Goal: Task Accomplishment & Management: Manage account settings

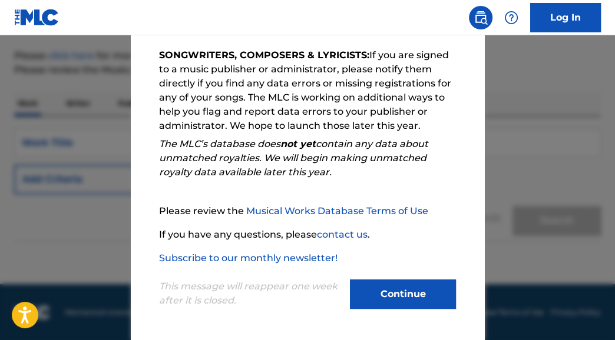
scroll to position [134, 0]
click at [372, 282] on button "Continue" at bounding box center [403, 294] width 106 height 29
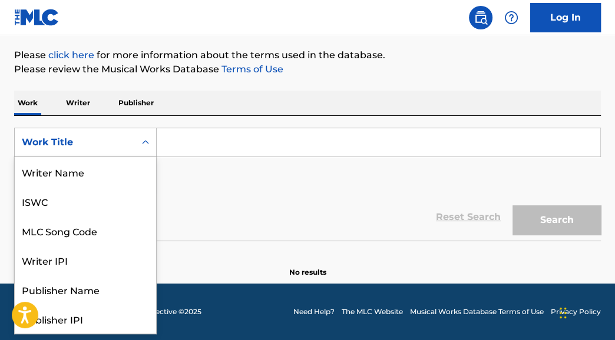
click at [115, 143] on div "Work Title" at bounding box center [75, 142] width 106 height 14
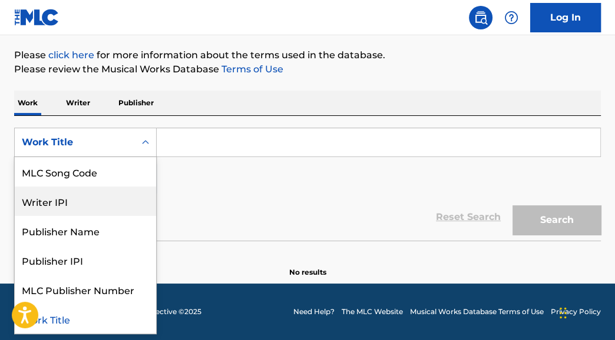
scroll to position [0, 0]
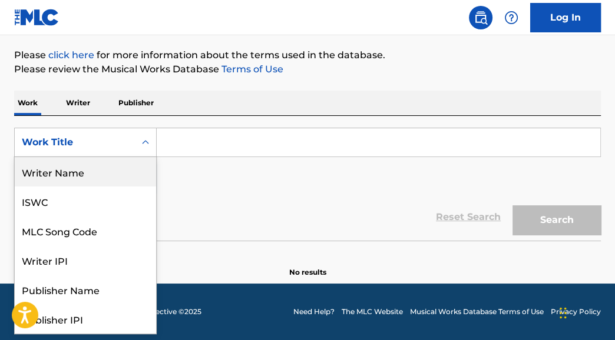
click at [111, 177] on div "Writer Name" at bounding box center [85, 171] width 141 height 29
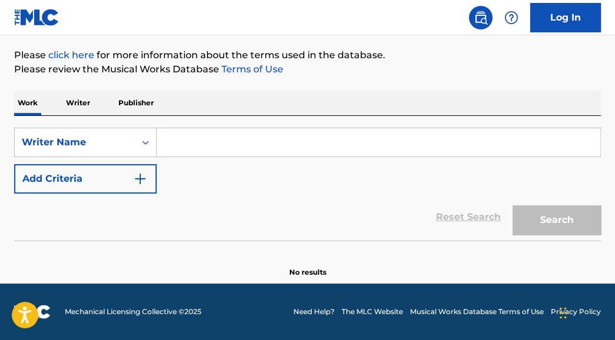
click at [199, 138] on input "Search Form" at bounding box center [379, 142] width 444 height 28
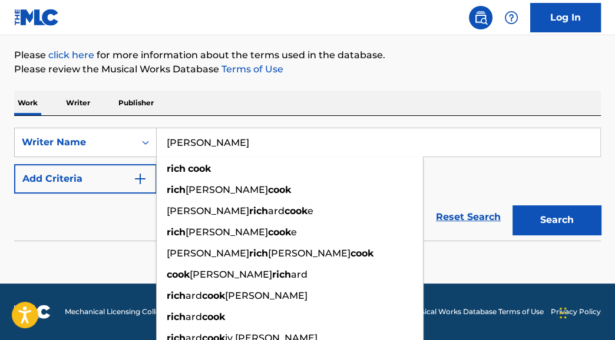
type input "[PERSON_NAME]"
click at [512, 206] on button "Search" at bounding box center [556, 220] width 88 height 29
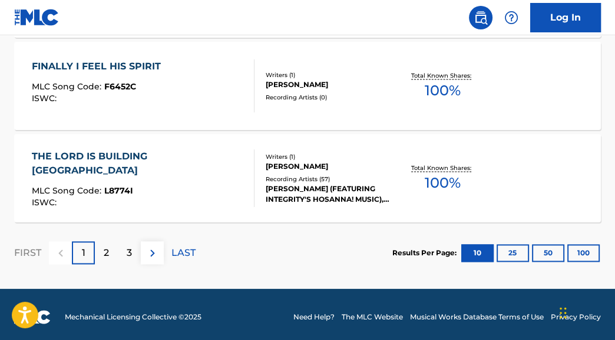
scroll to position [1101, 0]
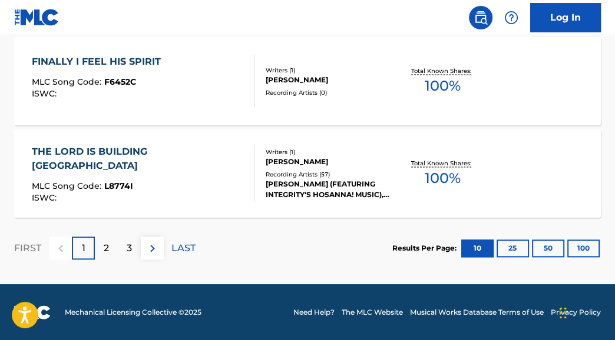
click at [123, 249] on div "3" at bounding box center [129, 248] width 23 height 23
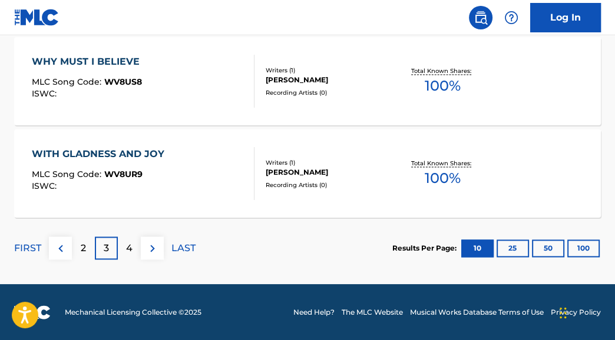
click at [125, 240] on div "4" at bounding box center [129, 248] width 23 height 23
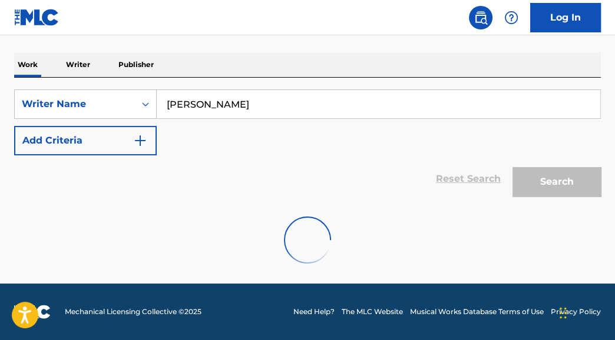
scroll to position [1009, 0]
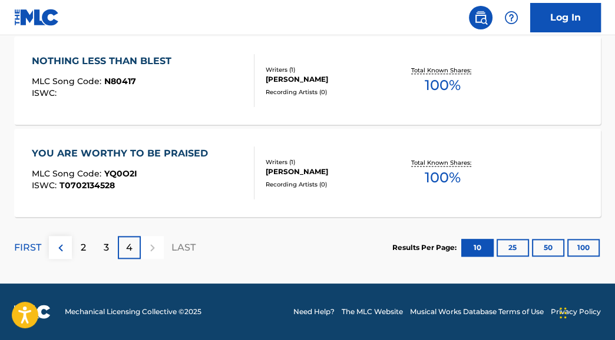
click at [182, 148] on div "YOU ARE WORTHY TO BE PRAISED" at bounding box center [123, 154] width 182 height 14
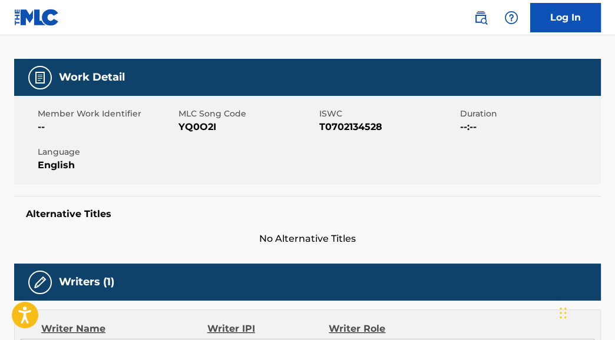
scroll to position [157, 0]
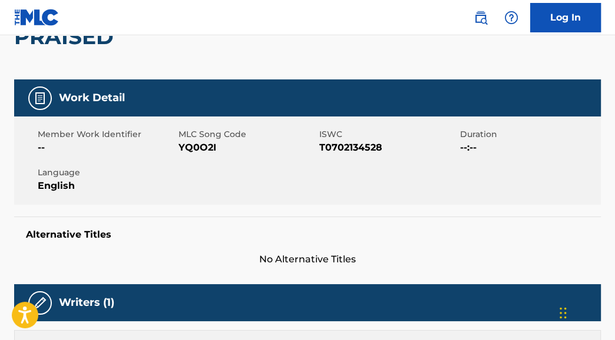
click at [580, 21] on link "Log In" at bounding box center [565, 17] width 71 height 29
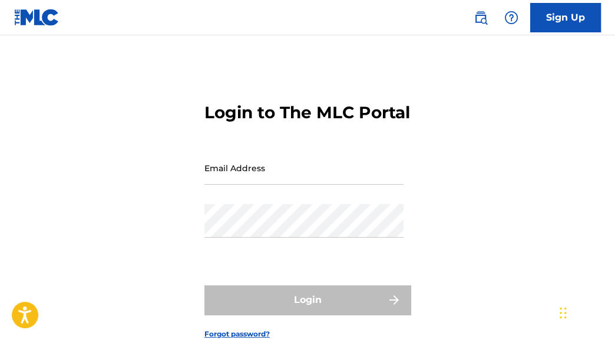
type input "[EMAIL_ADDRESS][DOMAIN_NAME]"
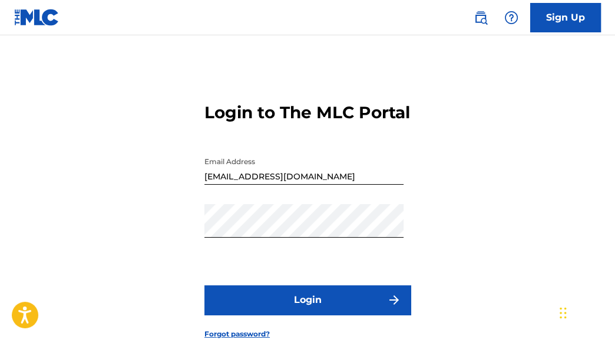
click at [286, 311] on button "Login" at bounding box center [307, 300] width 206 height 29
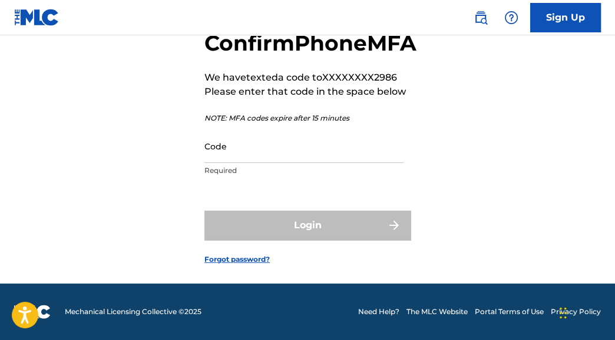
scroll to position [99, 0]
click at [256, 134] on input "Code" at bounding box center [303, 147] width 199 height 34
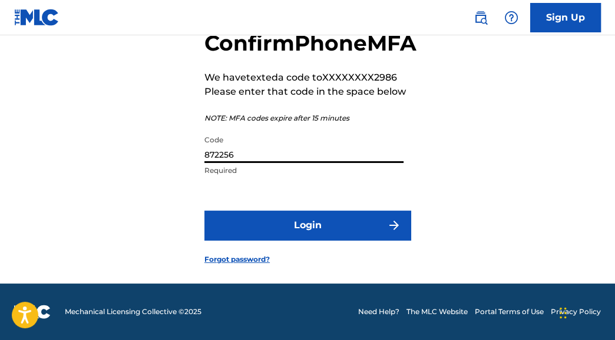
type input "872256"
click at [306, 237] on button "Login" at bounding box center [307, 225] width 206 height 29
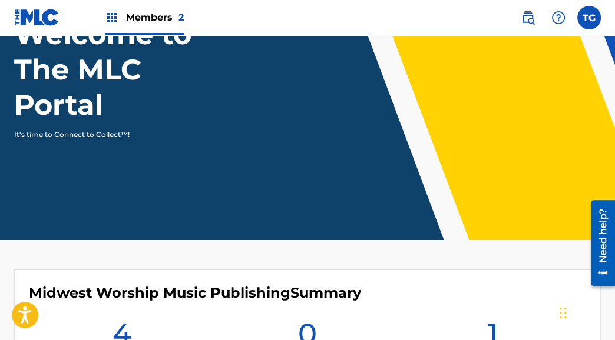
scroll to position [294, 0]
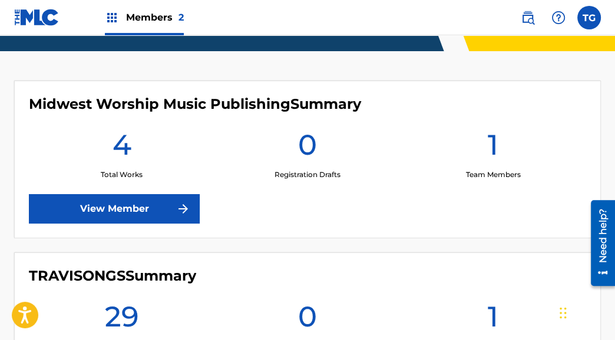
click at [110, 211] on link "View Member" at bounding box center [114, 208] width 171 height 29
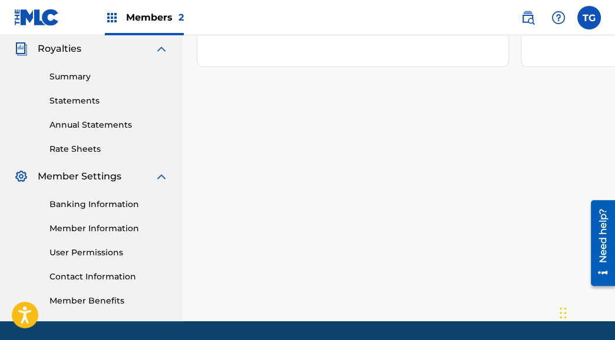
scroll to position [353, 0]
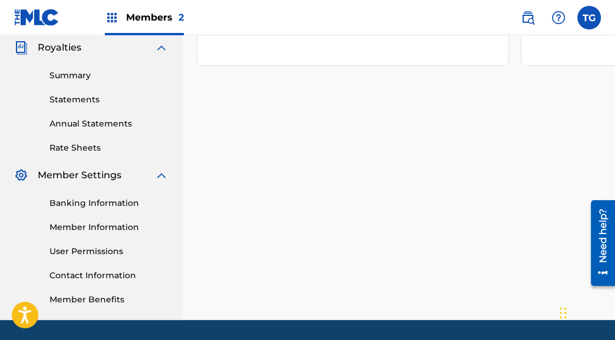
click at [120, 200] on link "Banking Information" at bounding box center [108, 203] width 119 height 12
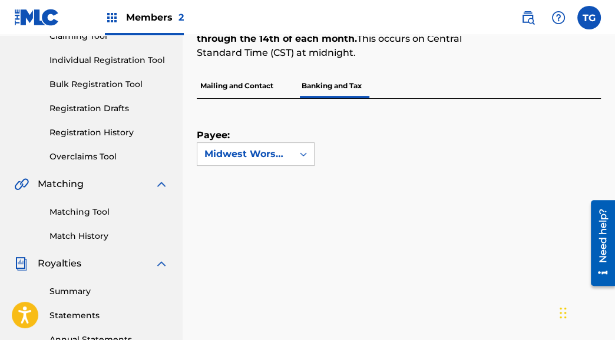
scroll to position [118, 0]
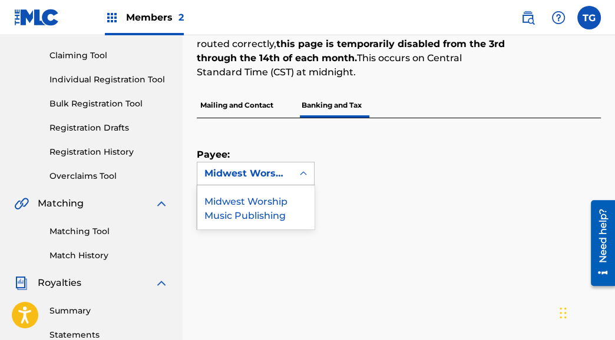
click at [300, 169] on icon at bounding box center [303, 174] width 12 height 12
click at [330, 134] on div "Payee: Midwest Worship Music Publishing" at bounding box center [385, 151] width 376 height 67
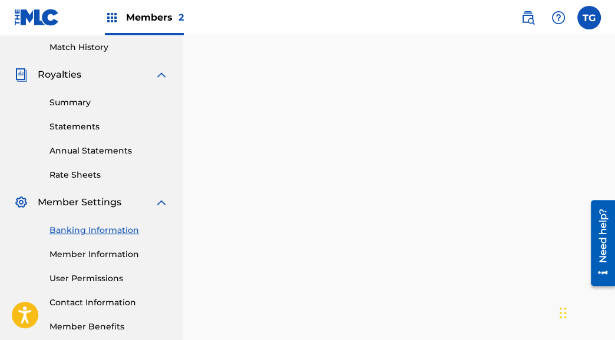
scroll to position [353, 0]
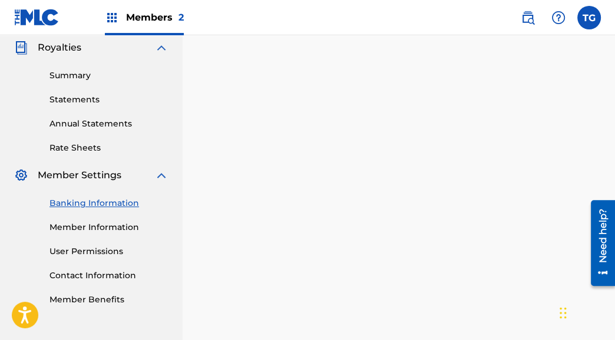
click at [82, 75] on link "Summary" at bounding box center [108, 76] width 119 height 12
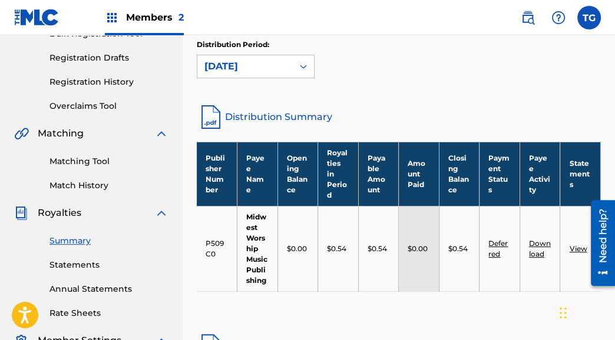
scroll to position [183, 0]
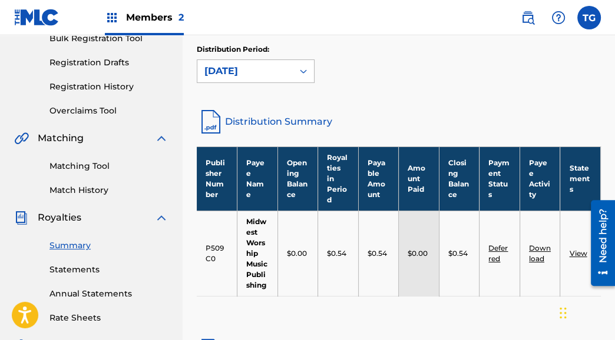
click at [249, 69] on div "[DATE]" at bounding box center [244, 71] width 81 height 14
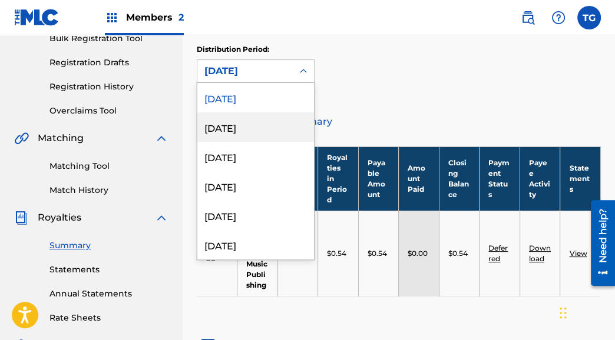
click at [250, 130] on div "[DATE]" at bounding box center [255, 126] width 117 height 29
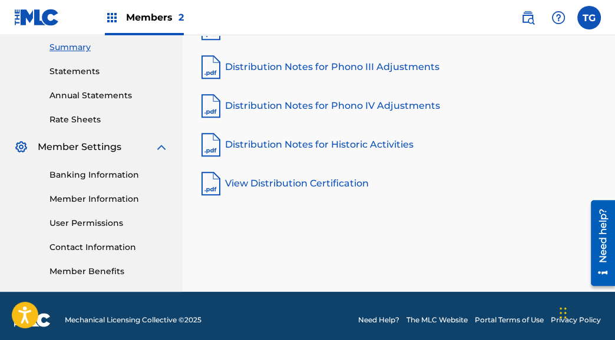
scroll to position [389, 0]
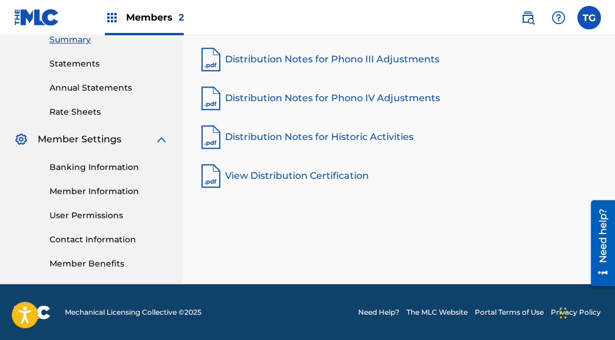
click at [90, 243] on link "Contact Information" at bounding box center [108, 240] width 119 height 12
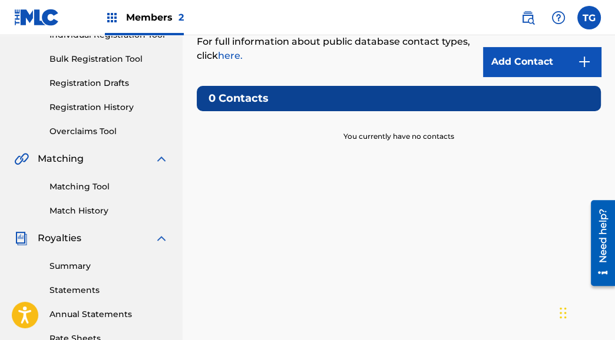
scroll to position [95, 0]
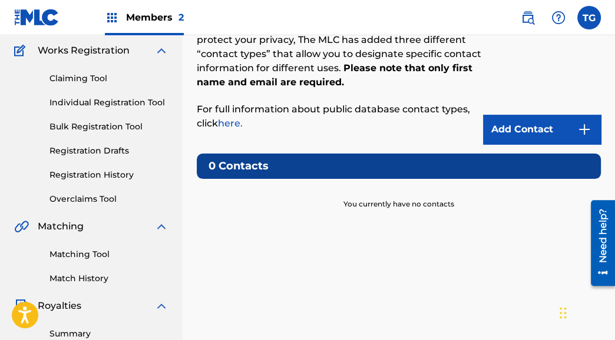
click at [518, 135] on link "Add Contact" at bounding box center [542, 129] width 118 height 29
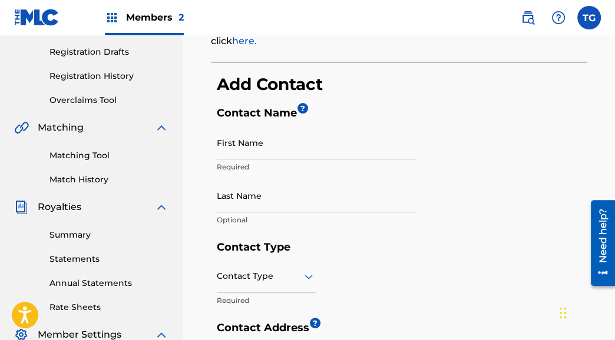
scroll to position [236, 0]
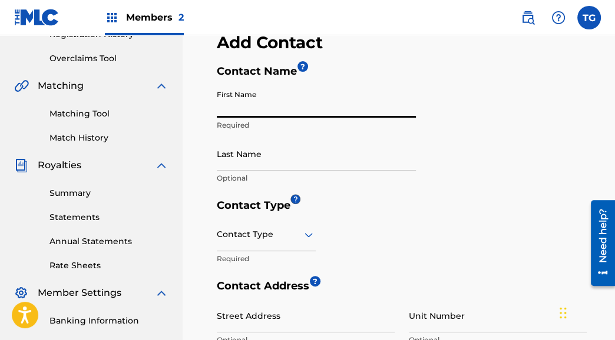
click at [272, 111] on input "First Name" at bounding box center [316, 101] width 199 height 34
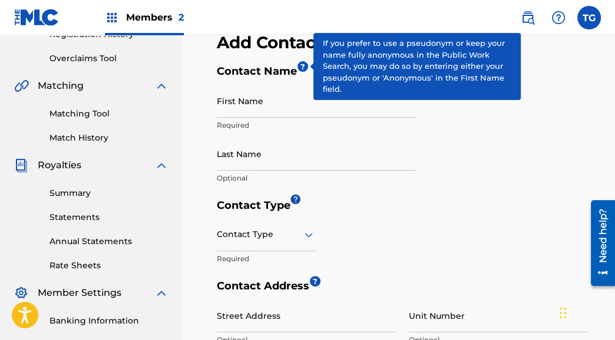
click at [305, 66] on span "?" at bounding box center [302, 66] width 11 height 11
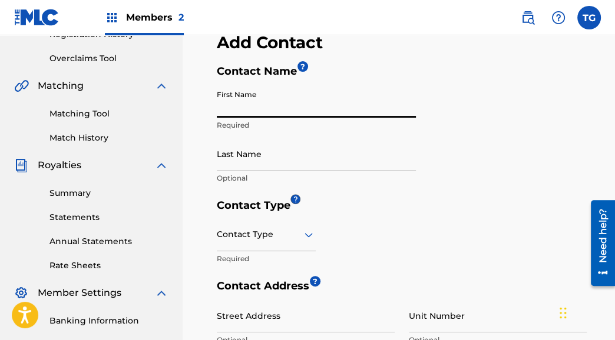
click at [260, 107] on input "First Name" at bounding box center [316, 101] width 199 height 34
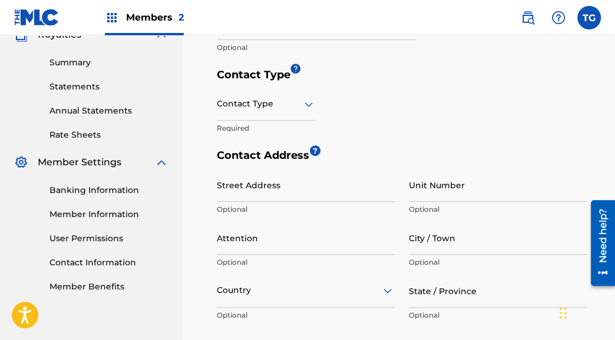
scroll to position [387, 0]
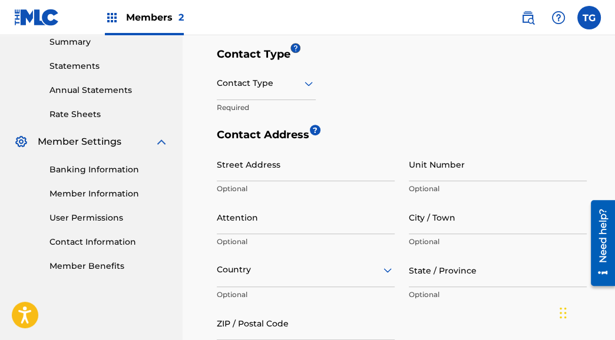
type input "Worship Heritage, LLC"
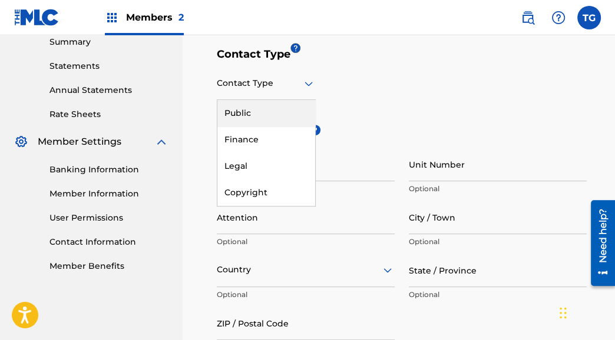
click at [282, 82] on div at bounding box center [266, 83] width 99 height 15
click at [277, 108] on div "Public" at bounding box center [266, 113] width 98 height 27
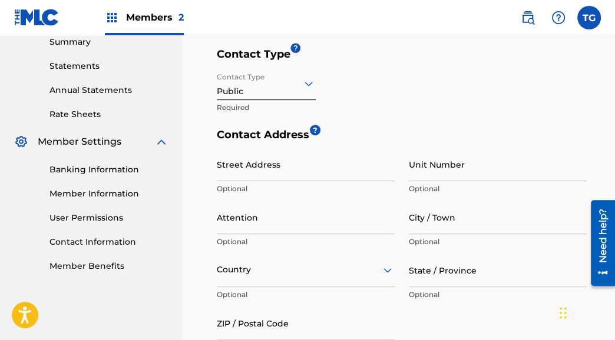
scroll to position [446, 0]
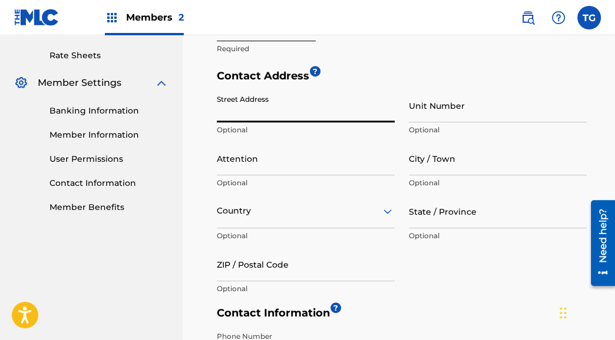
click at [263, 114] on input "Street Address" at bounding box center [306, 106] width 178 height 34
type input "[STREET_ADDRESS]"
type input "Project"
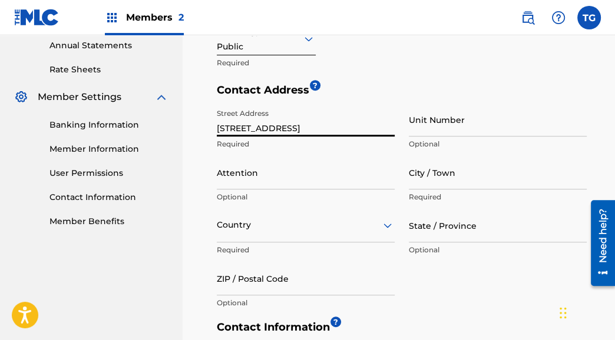
scroll to position [505, 0]
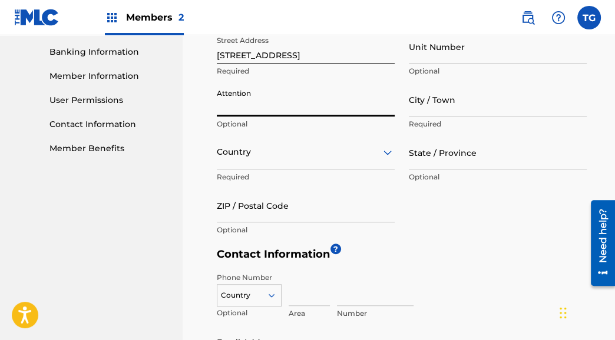
click at [300, 108] on input "Attention" at bounding box center [306, 100] width 178 height 34
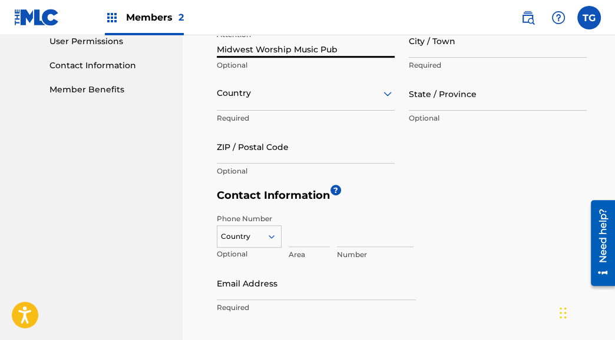
type input "Midwest Worship Music Pub"
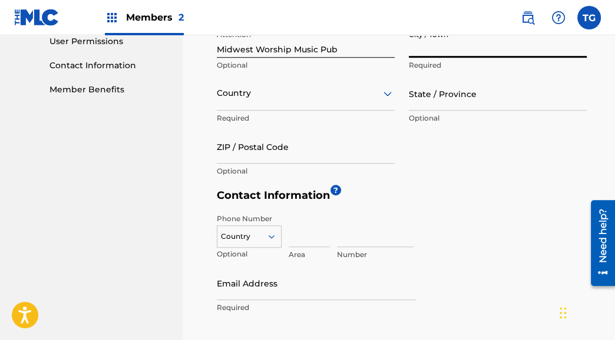
click at [425, 49] on input "City / Town" at bounding box center [498, 41] width 178 height 34
type input "Sheboygan"
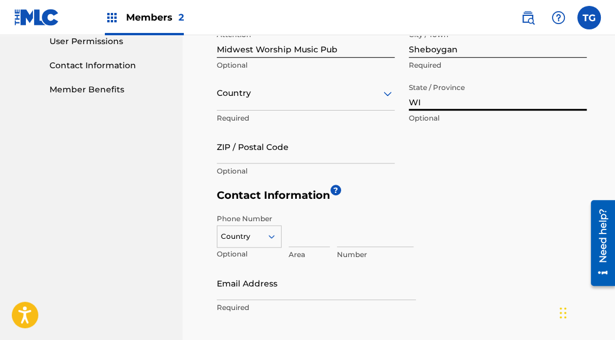
type input "WI"
click at [233, 115] on p "Required" at bounding box center [306, 118] width 178 height 11
click at [242, 104] on div "Country" at bounding box center [306, 94] width 178 height 34
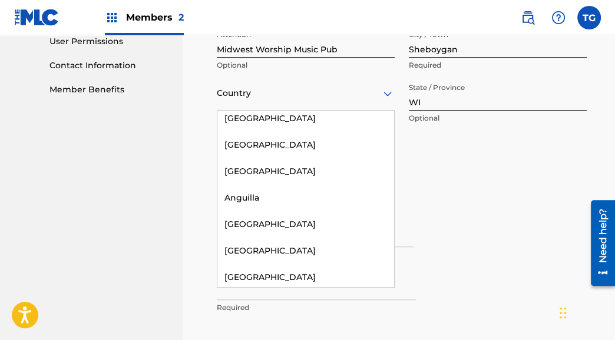
scroll to position [0, 0]
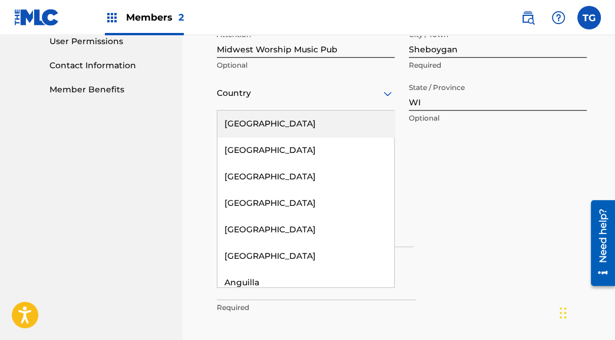
click at [300, 122] on div "[GEOGRAPHIC_DATA]" at bounding box center [305, 124] width 177 height 27
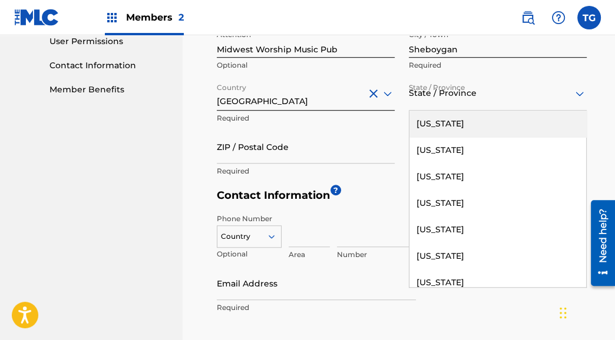
click at [465, 94] on div at bounding box center [498, 93] width 178 height 15
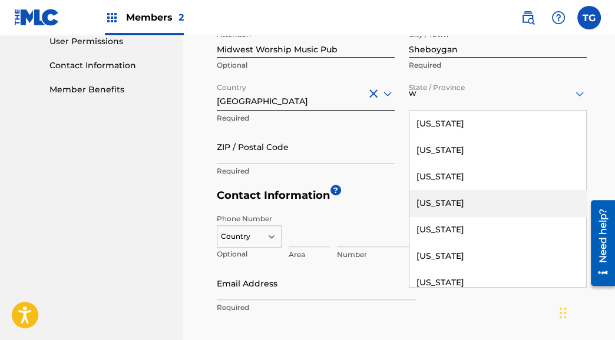
type input "w"
drag, startPoint x: 144, startPoint y: 147, endPoint x: 157, endPoint y: 144, distance: 13.3
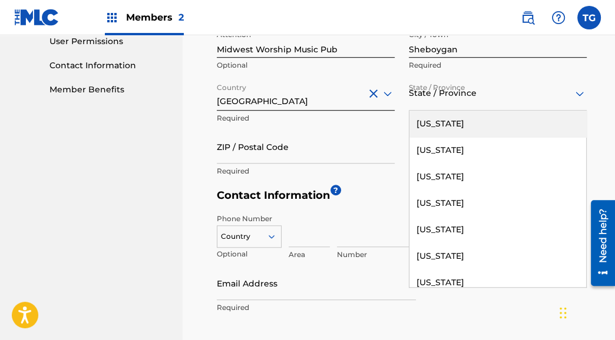
drag, startPoint x: 511, startPoint y: 97, endPoint x: 553, endPoint y: 92, distance: 42.0
click at [512, 97] on div at bounding box center [498, 93] width 178 height 15
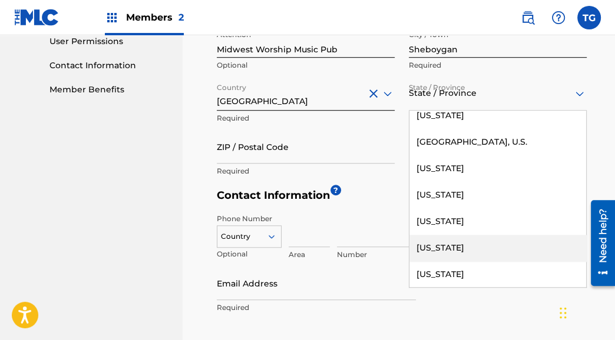
click at [476, 250] on div "[US_STATE]" at bounding box center [497, 248] width 177 height 27
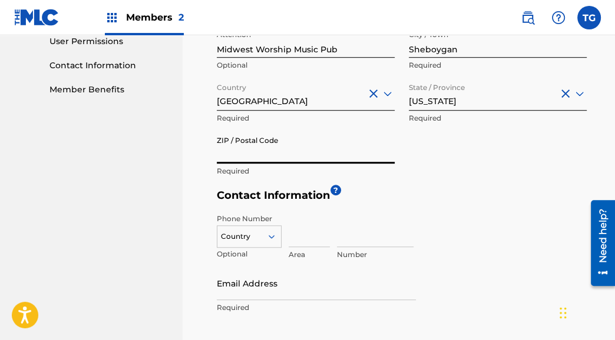
click at [296, 150] on input "ZIP / Postal Code" at bounding box center [306, 147] width 178 height 34
type input "53081"
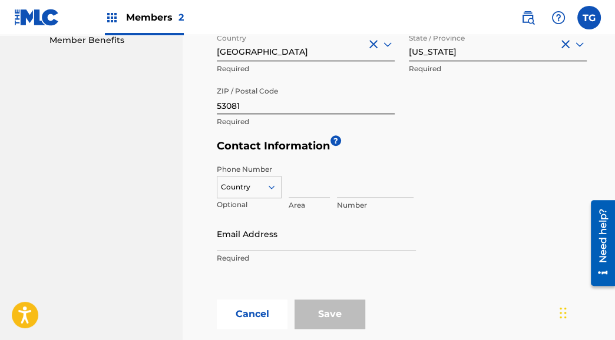
scroll to position [681, 0]
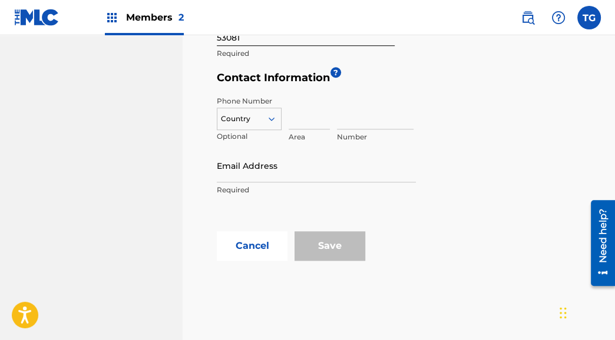
click at [267, 116] on icon at bounding box center [271, 119] width 11 height 11
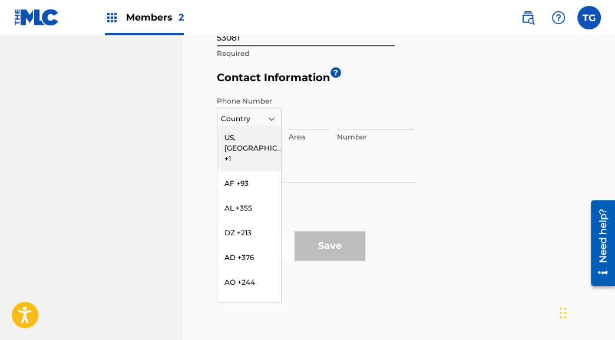
click at [305, 112] on input at bounding box center [309, 113] width 41 height 34
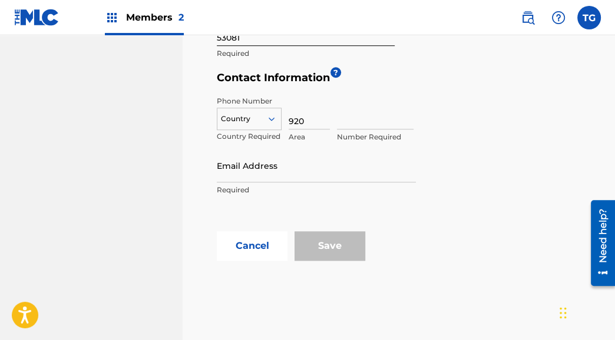
type input "920"
click at [355, 121] on input "889-2986" at bounding box center [375, 113] width 77 height 34
type input "8892986"
click at [512, 130] on div "Phone Number Country Country Required 920 Area 8892986 Number Required Email Ad…" at bounding box center [402, 160] width 370 height 141
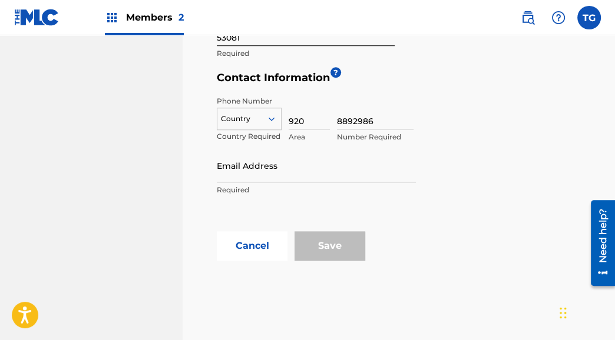
click at [269, 166] on input "Email Address" at bounding box center [316, 166] width 199 height 34
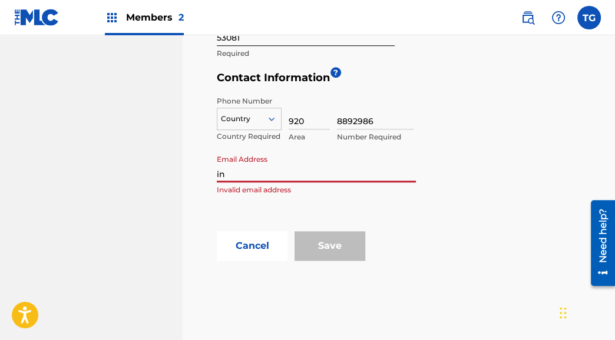
type input "i"
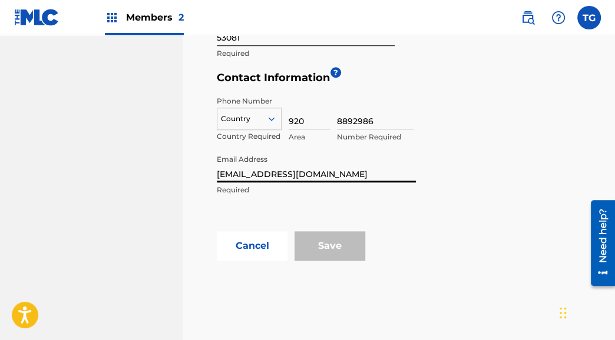
type input "[EMAIL_ADDRESS][DOMAIN_NAME]"
click at [406, 183] on div "Email Address [EMAIL_ADDRESS][DOMAIN_NAME] Required" at bounding box center [316, 175] width 199 height 53
click at [318, 214] on div "Phone Number Country Country Required 920 Area 8892986 Number Required Email Ad…" at bounding box center [402, 160] width 370 height 141
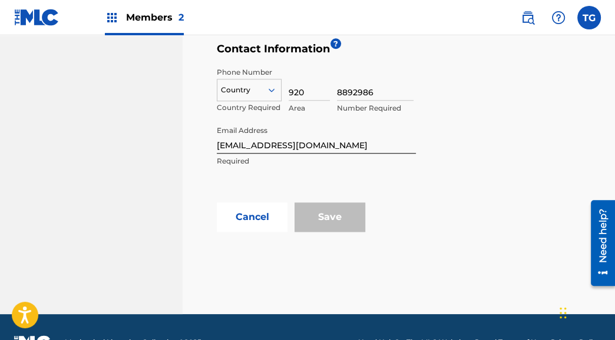
scroll to position [740, 0]
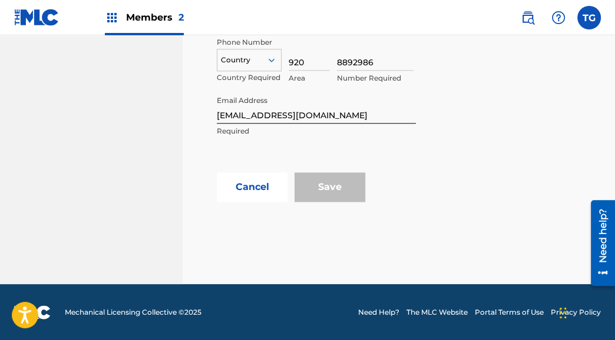
click at [356, 178] on div "Save" at bounding box center [329, 187] width 71 height 29
click at [270, 158] on div "Phone Number Country Country Required 920 Area 8892986 Number Required Email Ad…" at bounding box center [402, 101] width 370 height 141
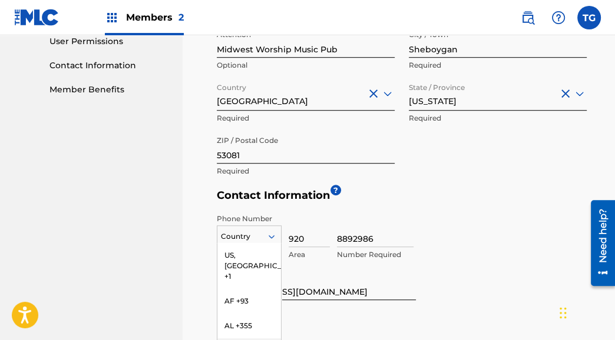
scroll to position [643, 0]
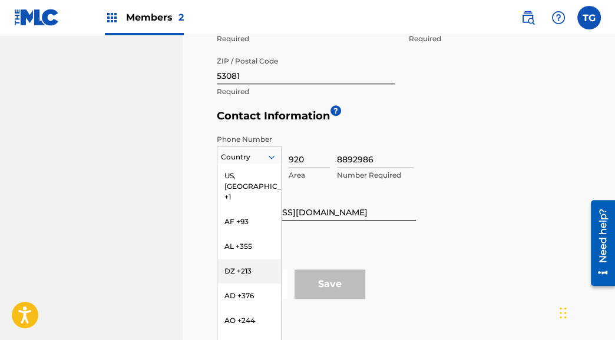
click at [248, 164] on div "216 results available. Use Up and Down to choose options, press Enter to select…" at bounding box center [249, 155] width 65 height 18
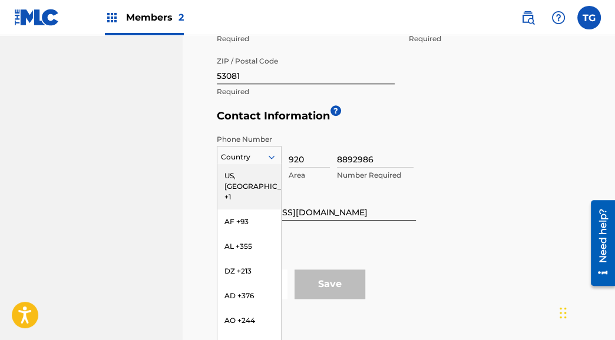
click at [252, 176] on div "US, [GEOGRAPHIC_DATA] +1" at bounding box center [249, 187] width 64 height 46
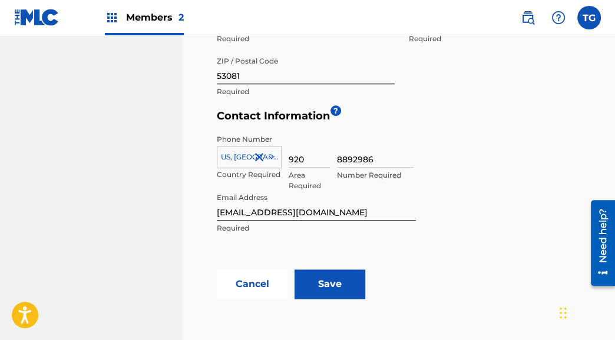
click at [488, 237] on div "Phone Number [GEOGRAPHIC_DATA], [GEOGRAPHIC_DATA] +1 Country Required 920 Area …" at bounding box center [402, 198] width 370 height 141
click at [329, 285] on input "Save" at bounding box center [329, 284] width 71 height 29
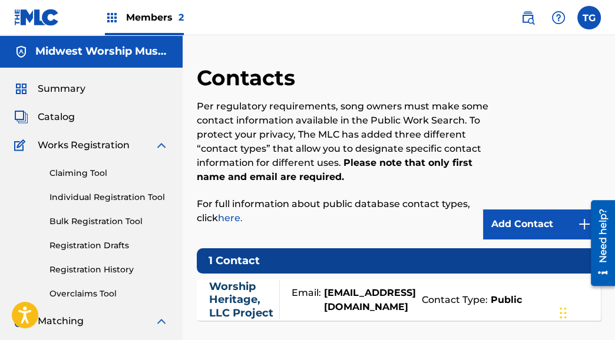
scroll to position [59, 0]
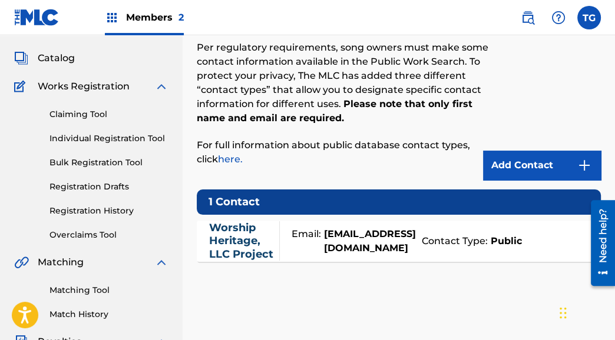
click at [233, 249] on link "Worship Heritage, LLC Project" at bounding box center [241, 241] width 64 height 40
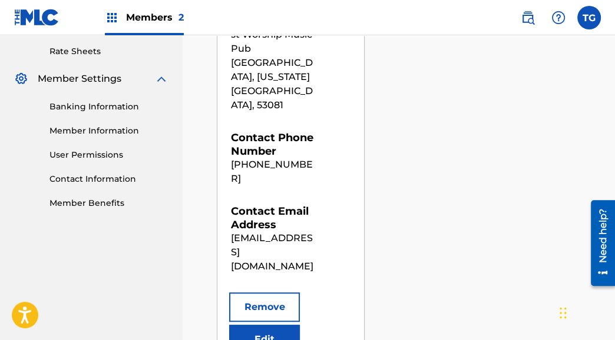
scroll to position [471, 0]
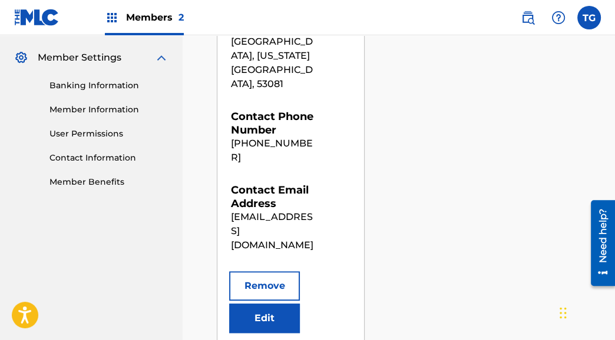
click at [277, 304] on button "Edit" at bounding box center [264, 318] width 71 height 29
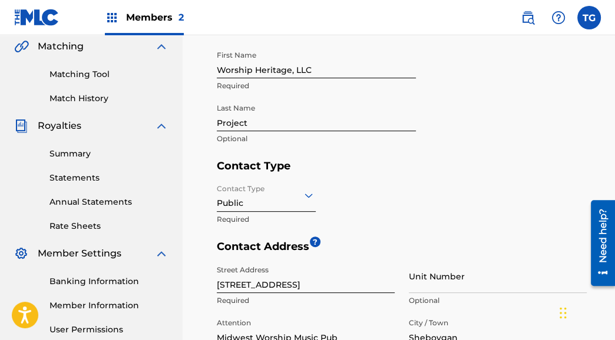
scroll to position [236, 0]
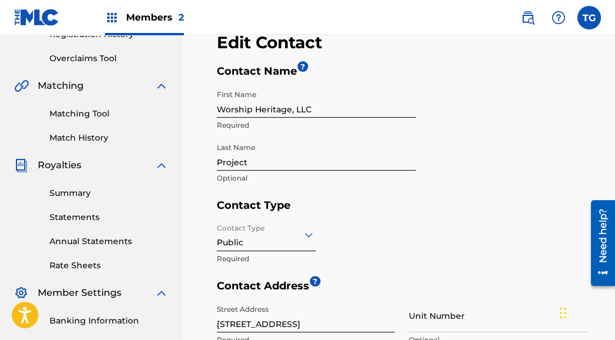
click at [320, 102] on input "Worship Heritage, LLC" at bounding box center [316, 101] width 199 height 34
drag, startPoint x: 267, startPoint y: 165, endPoint x: 186, endPoint y: 154, distance: 82.0
click at [186, 154] on div "< Back Contact Information The only required contact type is the Public Contact…" at bounding box center [399, 309] width 432 height 960
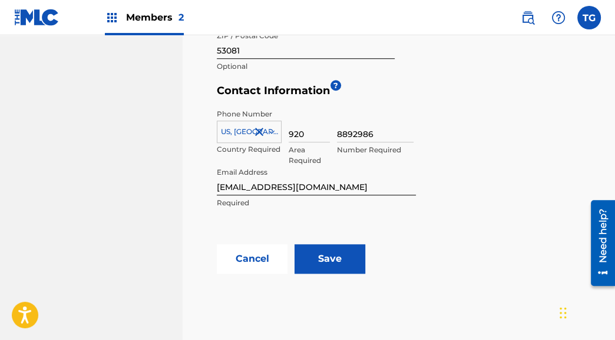
scroll to position [740, 0]
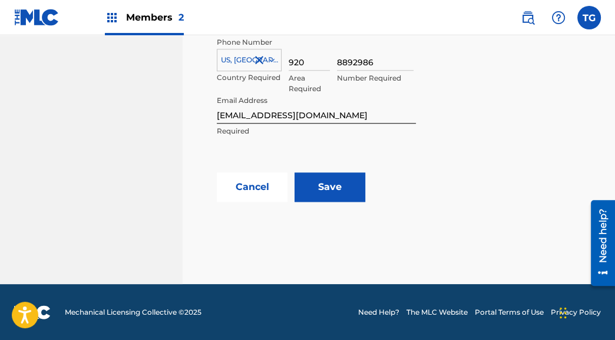
click at [323, 176] on input "Save" at bounding box center [329, 187] width 71 height 29
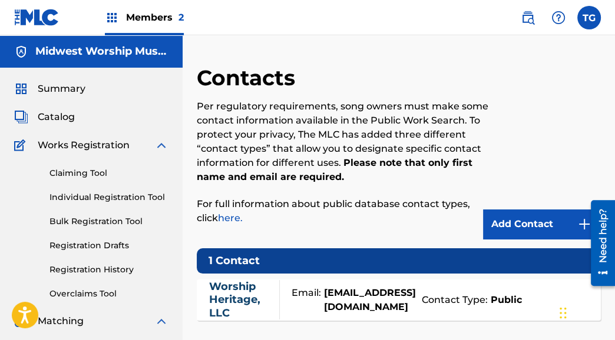
click at [52, 15] on img at bounding box center [36, 17] width 45 height 17
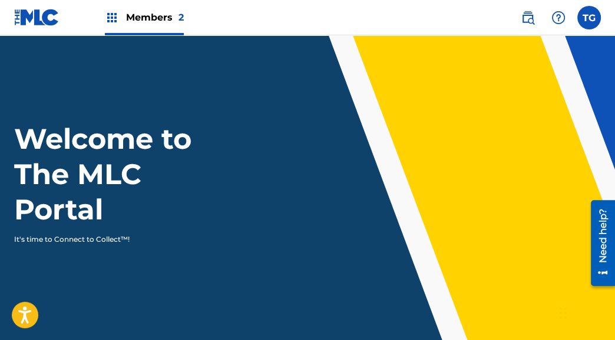
click at [176, 15] on span "Members 2" at bounding box center [155, 18] width 58 height 14
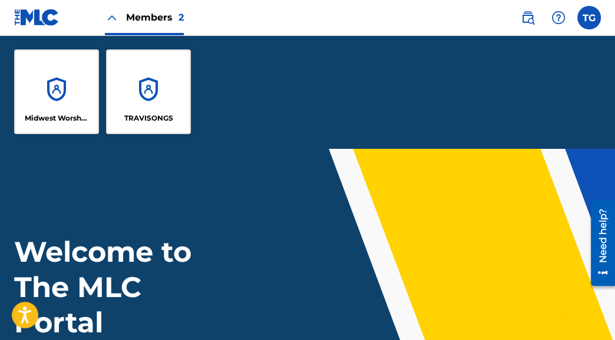
click at [165, 105] on div "TRAVISONGS" at bounding box center [148, 91] width 85 height 85
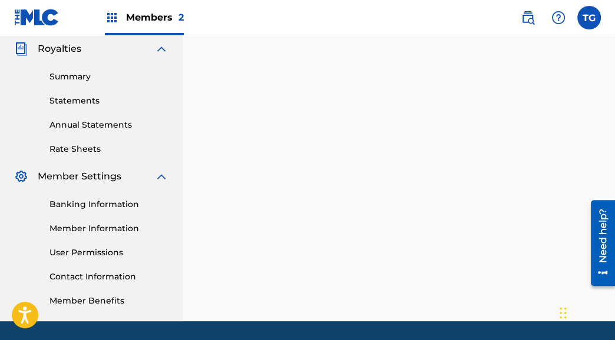
scroll to position [389, 0]
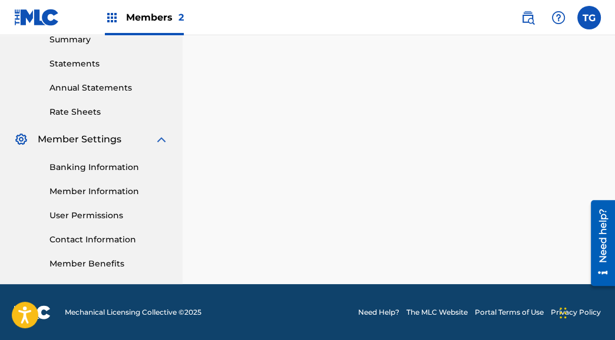
click at [112, 234] on link "Contact Information" at bounding box center [108, 240] width 119 height 12
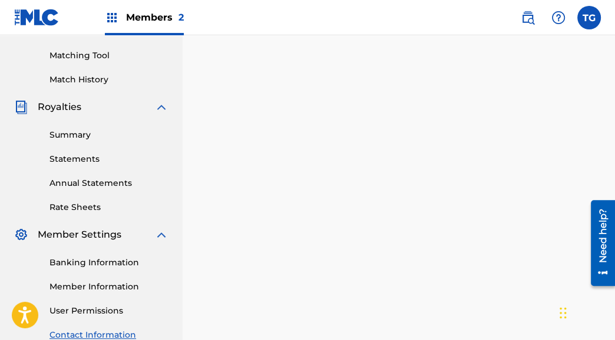
scroll to position [236, 0]
